Goal: Task Accomplishment & Management: Manage account settings

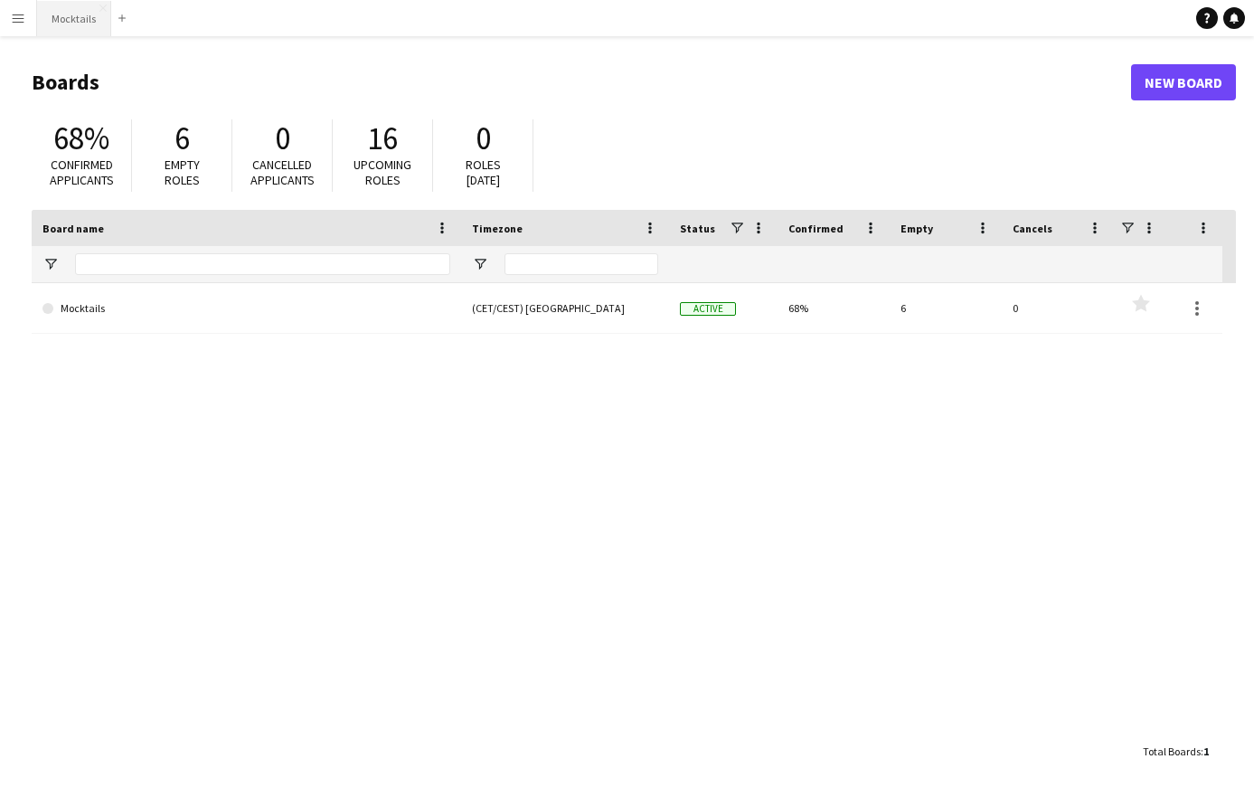
click at [69, 24] on button "Mocktails Close" at bounding box center [74, 18] width 74 height 35
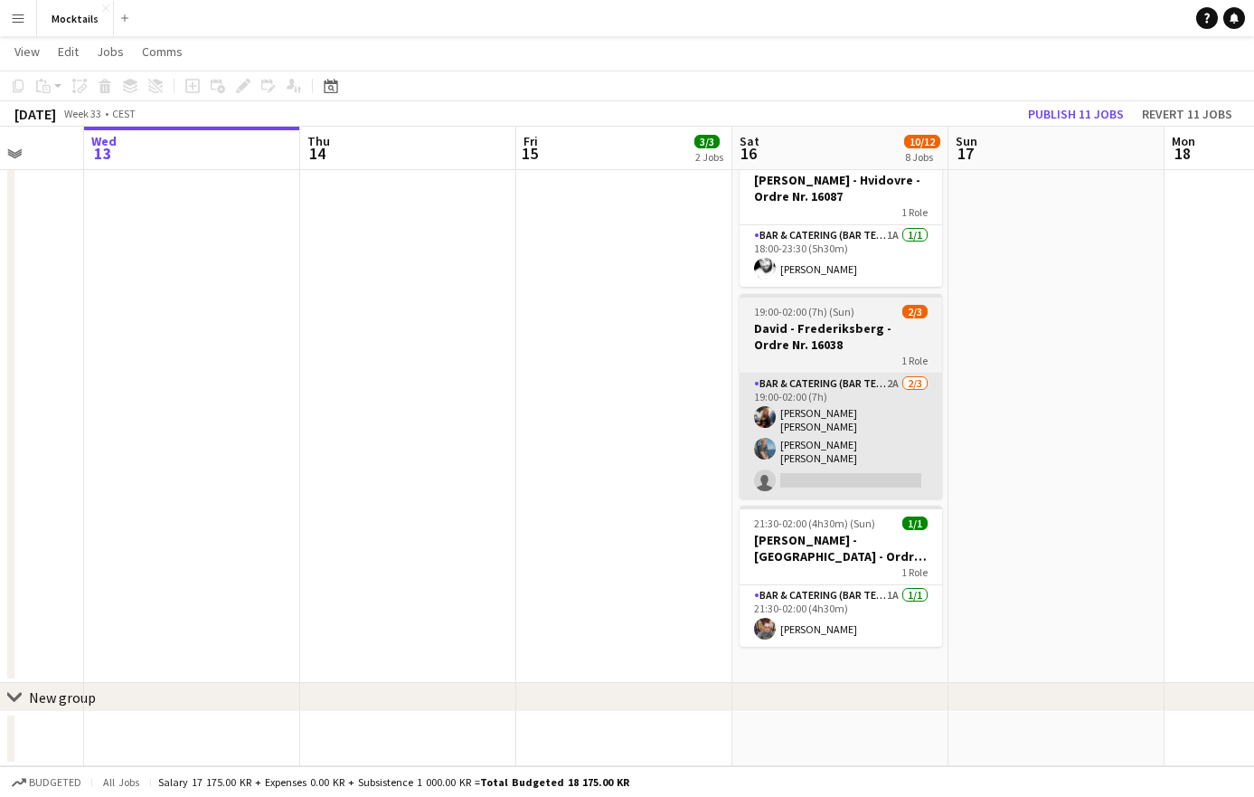
scroll to position [858, 0]
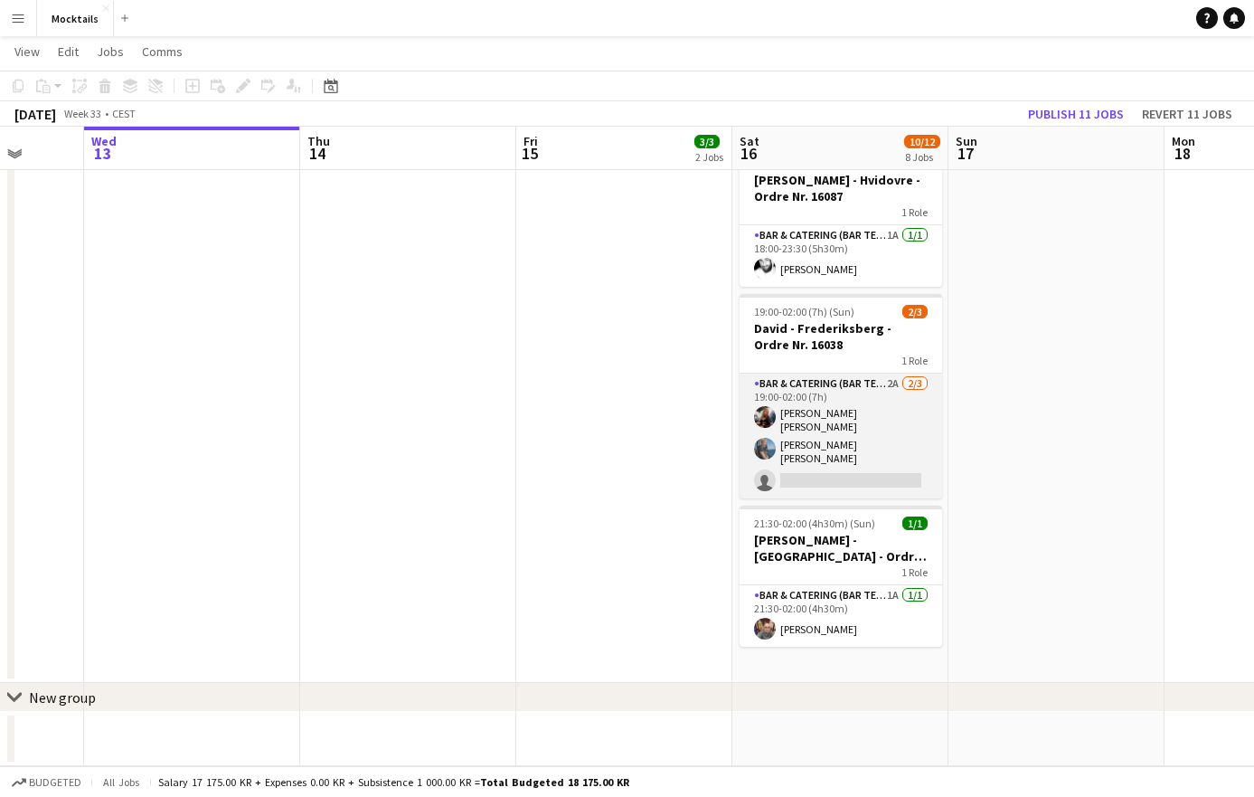
click at [856, 450] on app-card-role "Bar & Catering (Bar Tender) 2A [DATE] 19:00-02:00 (7h) [PERSON_NAME] [PERSON_NA…" at bounding box center [841, 436] width 203 height 125
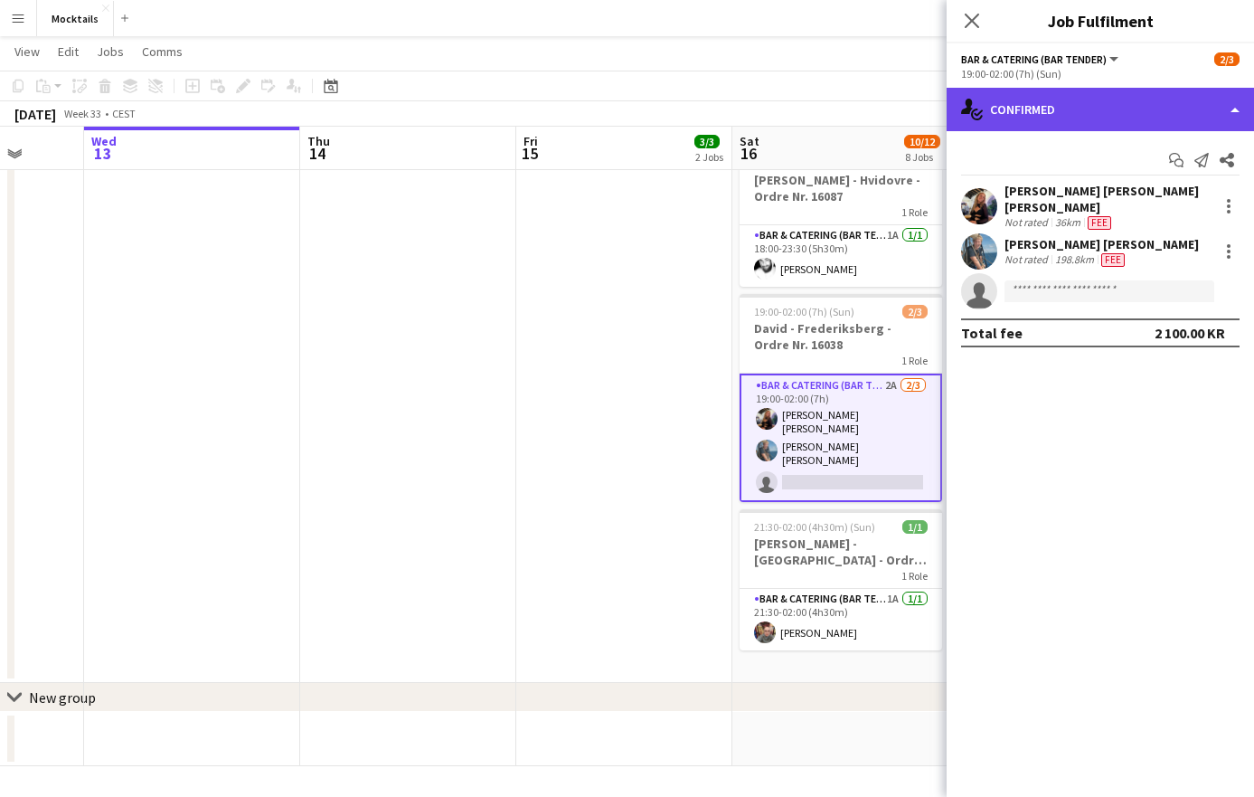
click at [1069, 108] on div "single-neutral-actions-check-2 Confirmed" at bounding box center [1100, 109] width 307 height 43
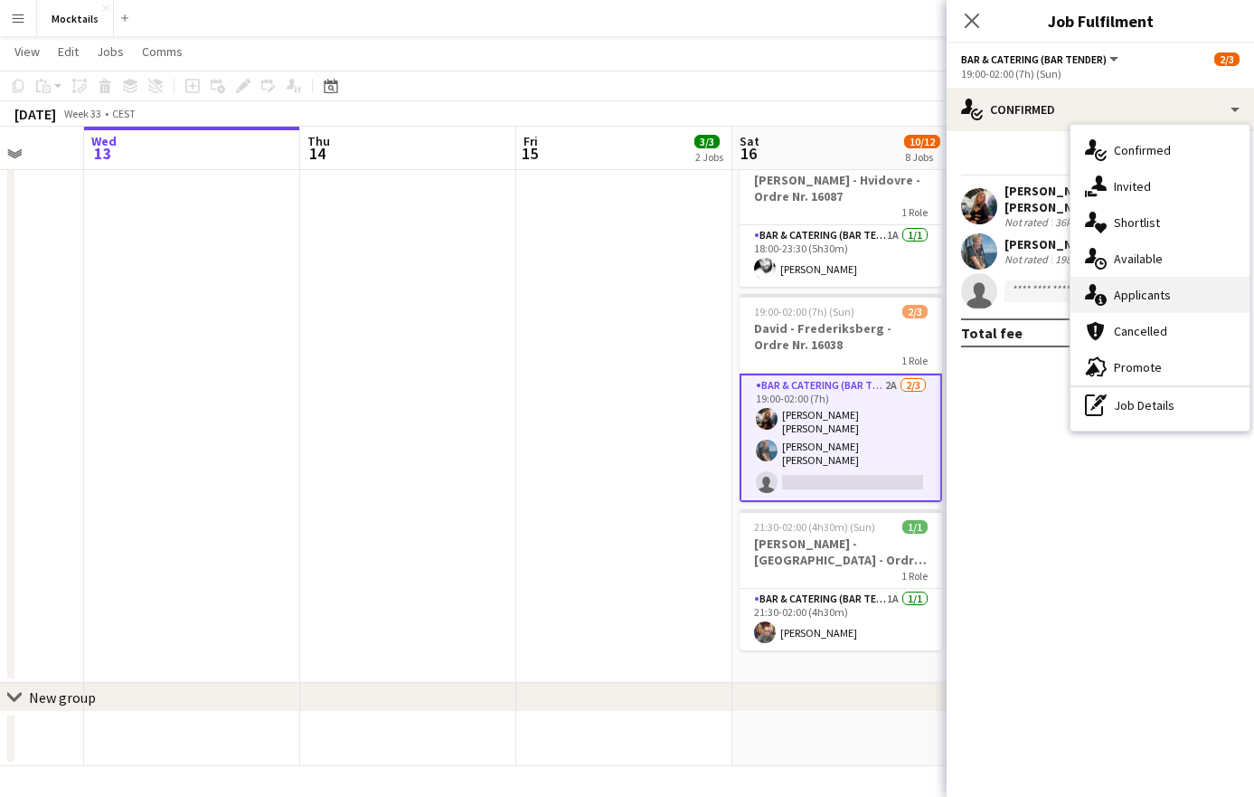
click at [1149, 296] on div "single-neutral-actions-information Applicants" at bounding box center [1160, 295] width 179 height 36
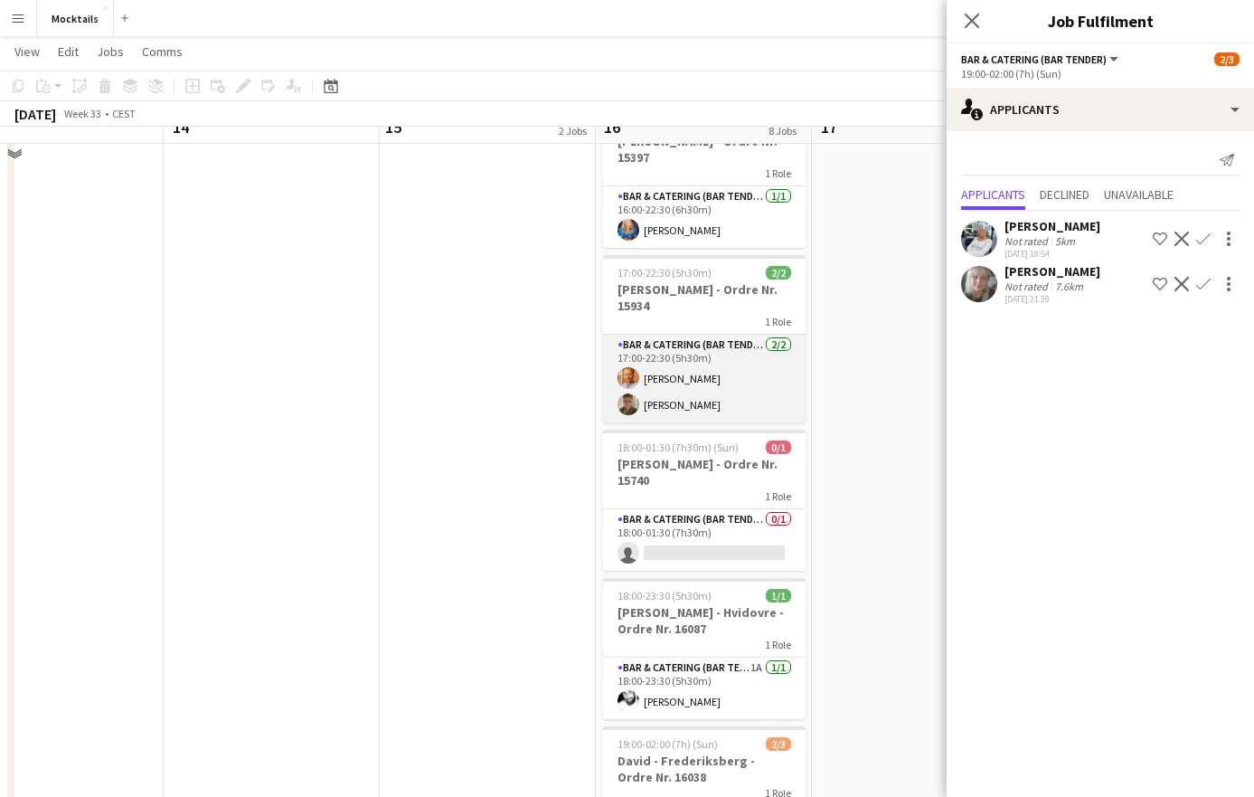
scroll to position [353, 0]
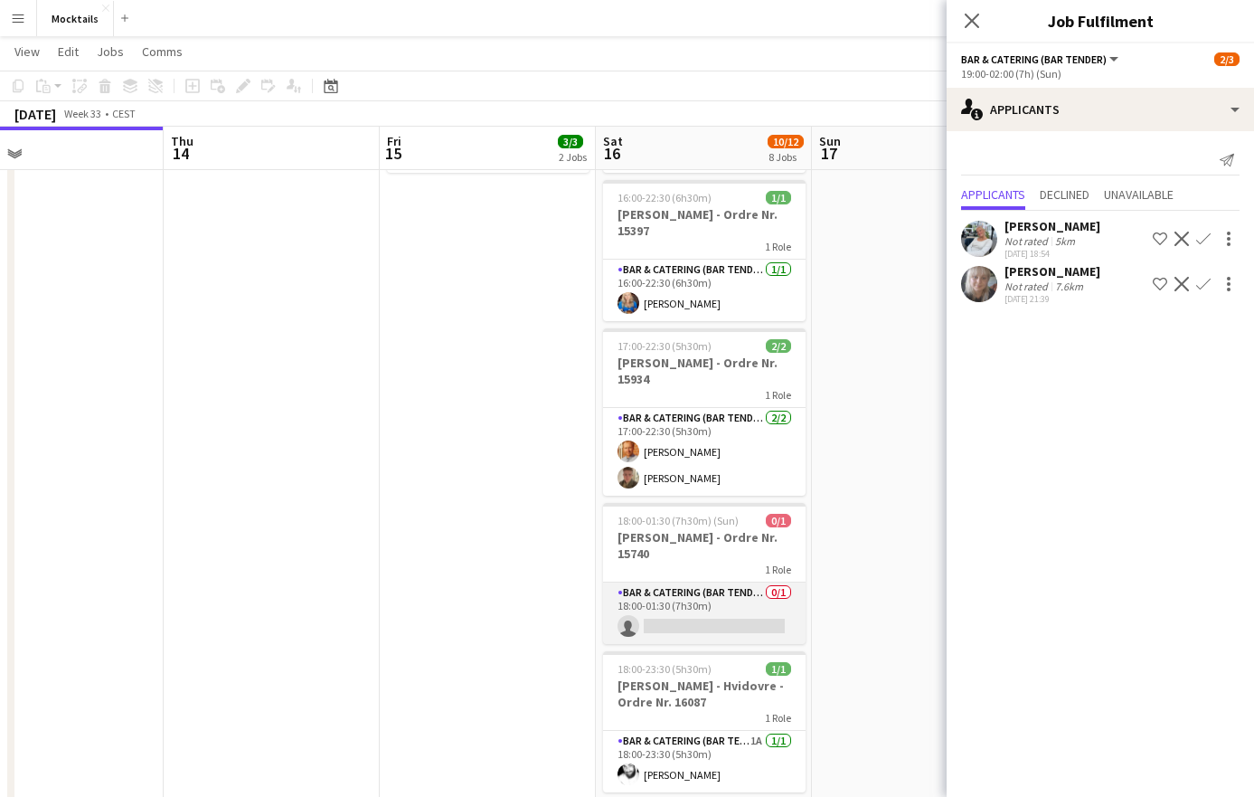
click at [731, 603] on app-card-role "Bar & Catering (Bar Tender) 0/1 18:00-01:30 (7h30m) single-neutral-actions" at bounding box center [704, 612] width 203 height 61
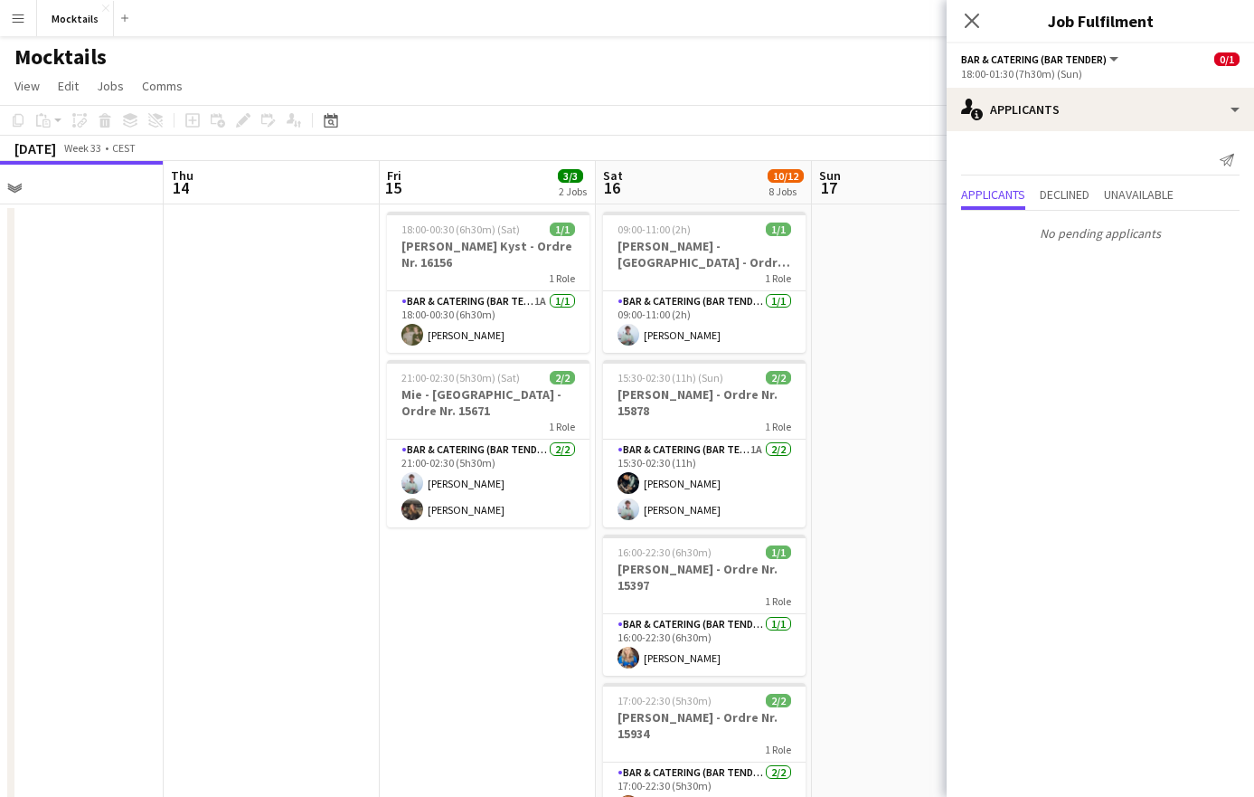
scroll to position [0, 0]
click at [975, 22] on icon "Close pop-in" at bounding box center [971, 20] width 17 height 17
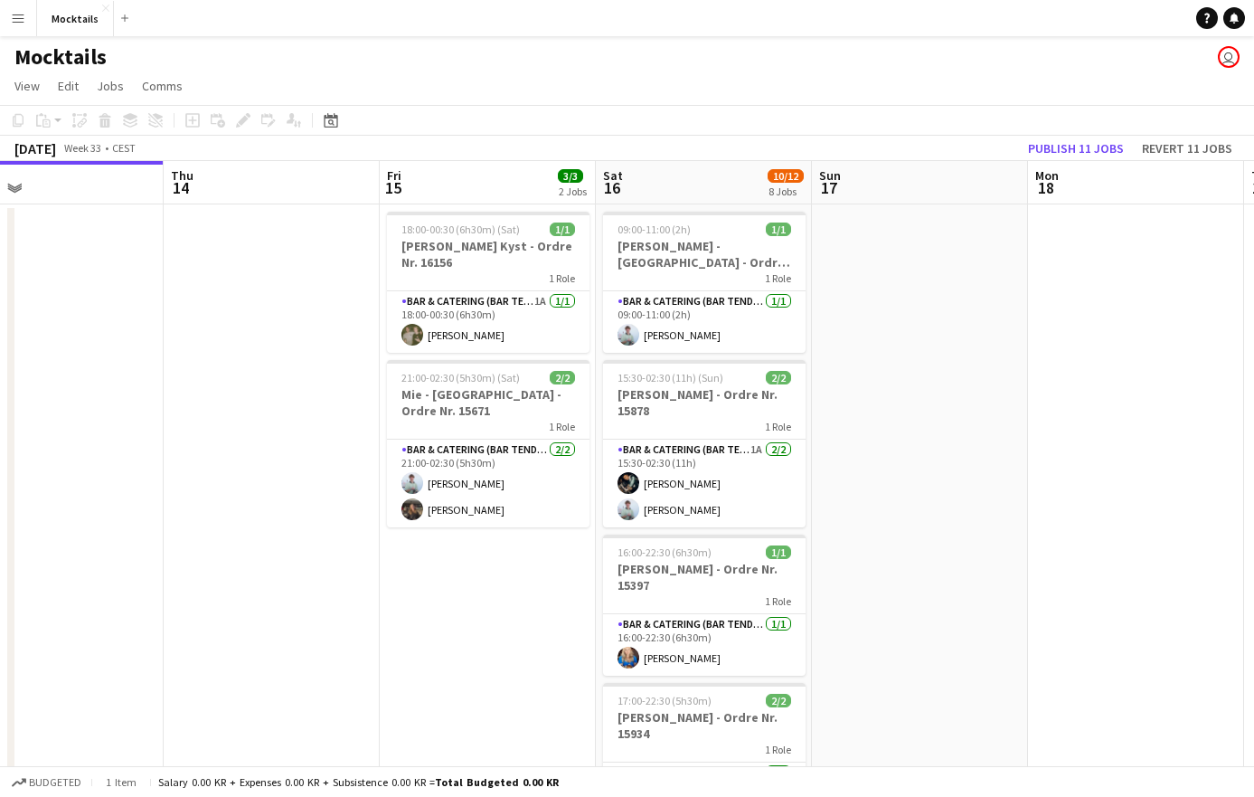
click at [395, 2] on app-navbar "Menu Boards Boards Boards All jobs Status Workforce Workforce My Workforce Recr…" at bounding box center [627, 18] width 1254 height 36
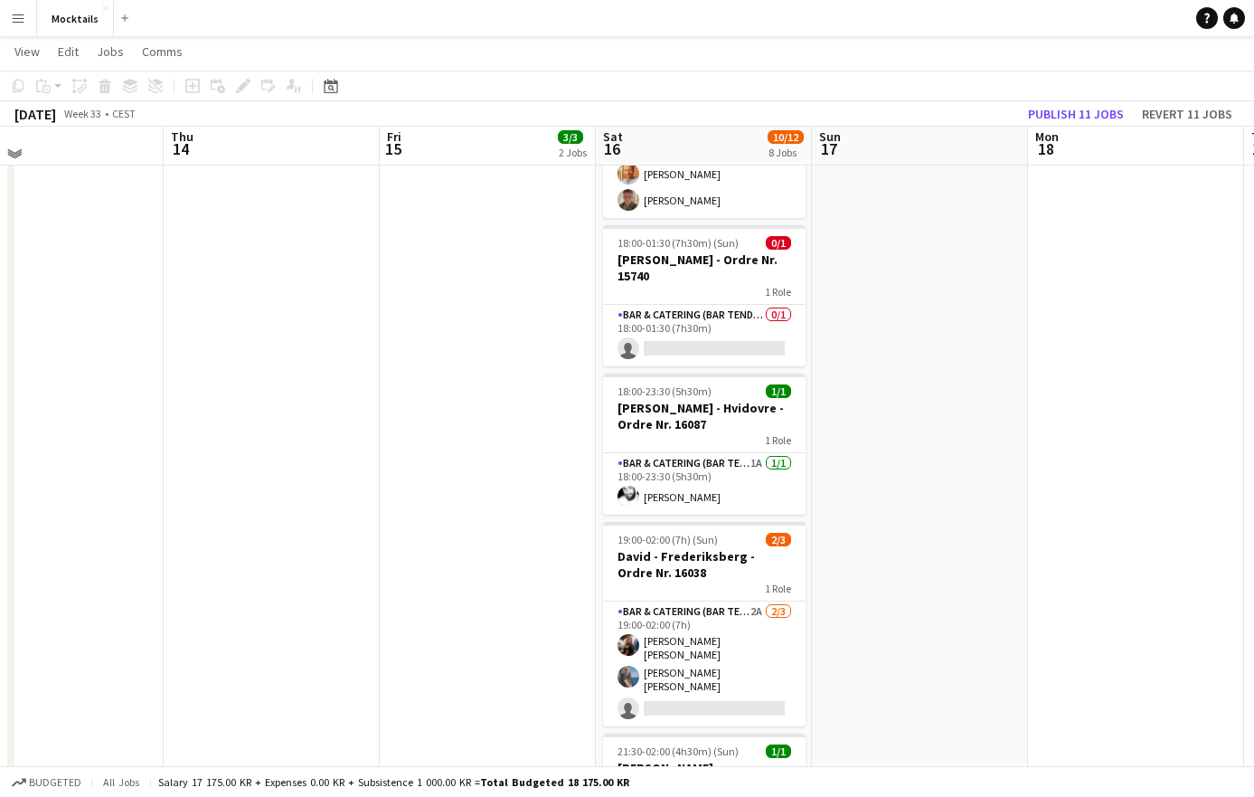
scroll to position [631, 0]
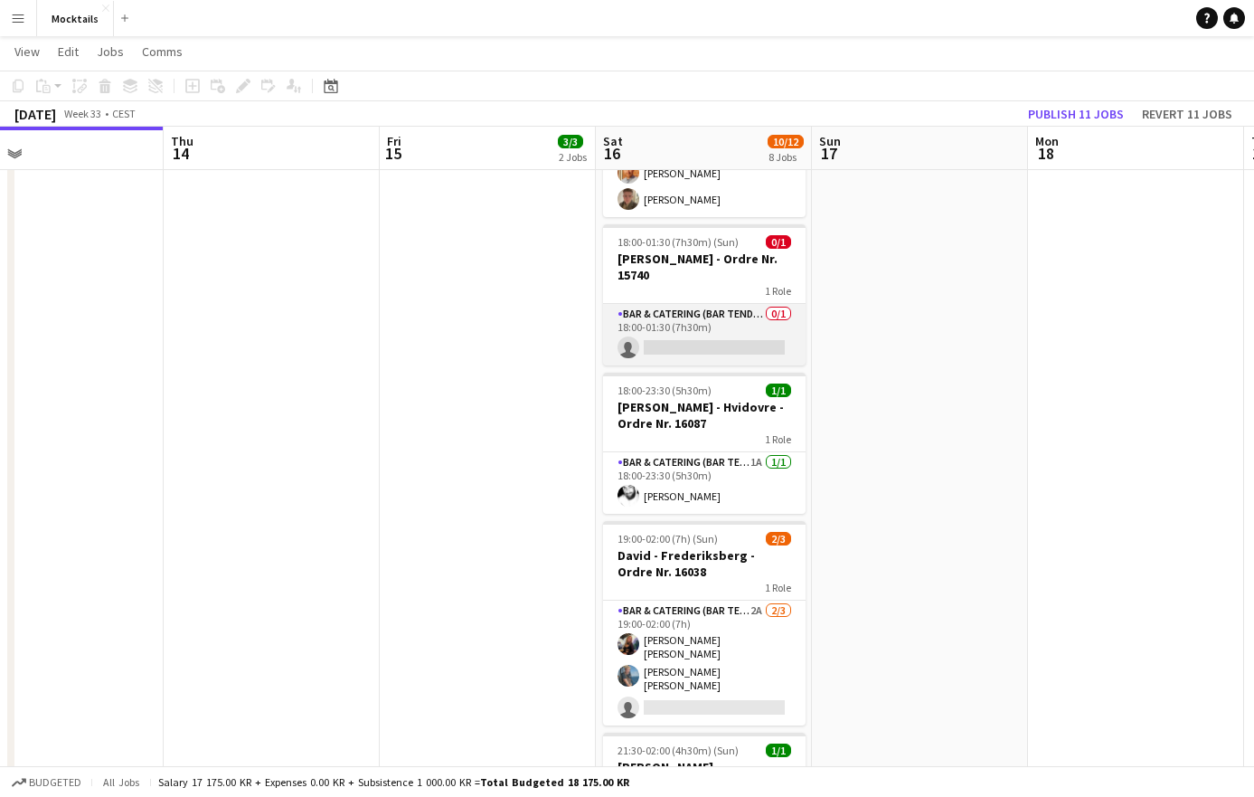
click at [721, 347] on app-card-role "Bar & Catering (Bar Tender) 0/1 18:00-01:30 (7h30m) single-neutral-actions" at bounding box center [704, 334] width 203 height 61
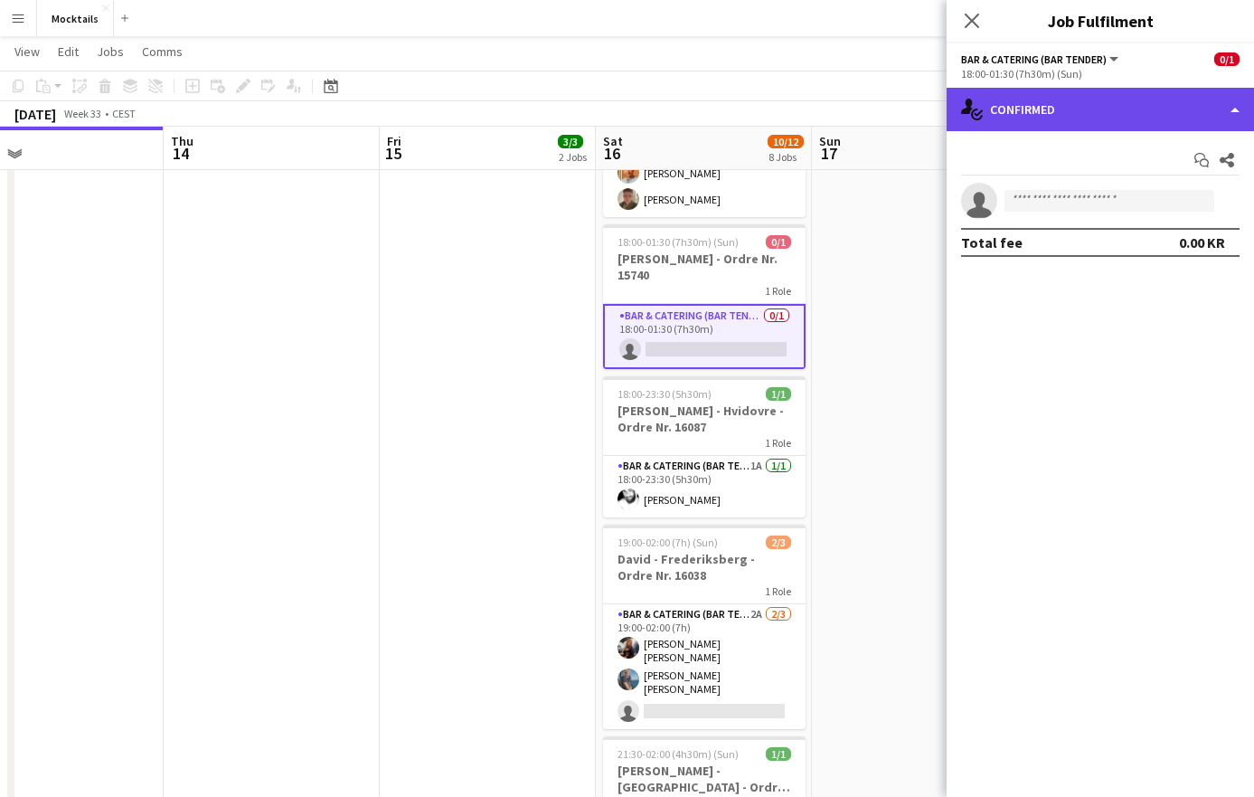
click at [1021, 101] on div "single-neutral-actions-check-2 Confirmed" at bounding box center [1100, 109] width 307 height 43
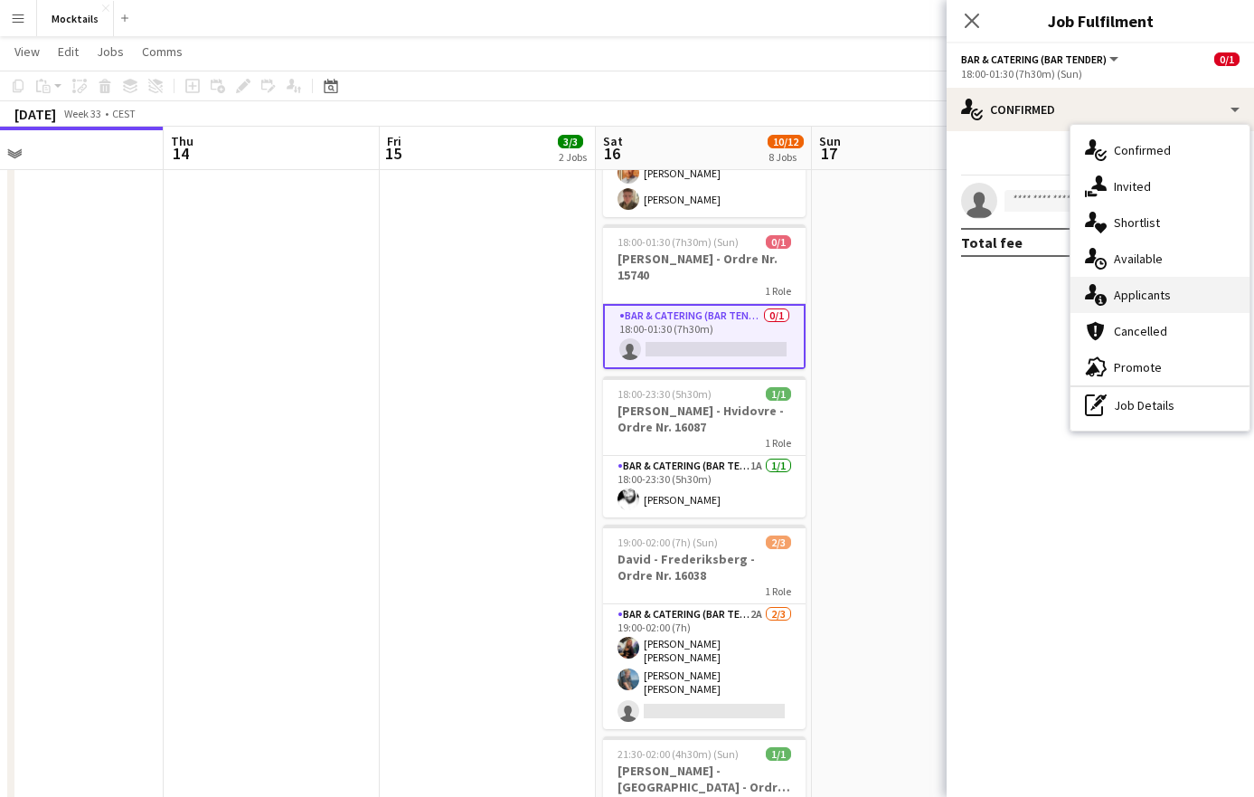
click at [1116, 298] on div "single-neutral-actions-information Applicants" at bounding box center [1160, 295] width 179 height 36
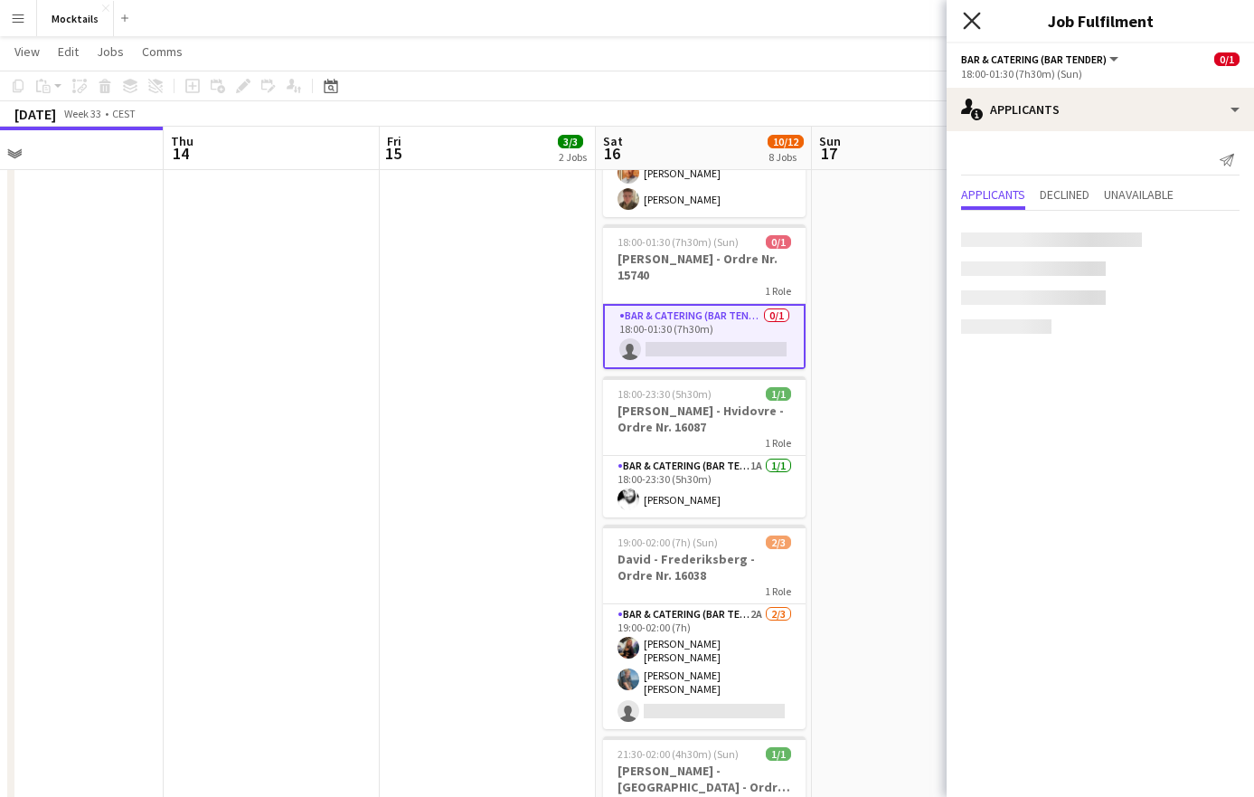
click at [970, 20] on icon at bounding box center [971, 20] width 17 height 17
